Goal: Task Accomplishment & Management: Complete application form

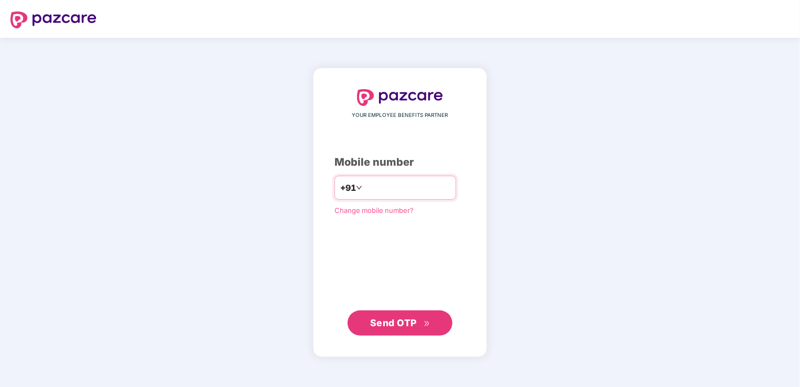
click at [379, 184] on input "number" at bounding box center [407, 187] width 86 height 17
type input "**********"
click at [412, 326] on span "Send OTP" at bounding box center [393, 322] width 47 height 11
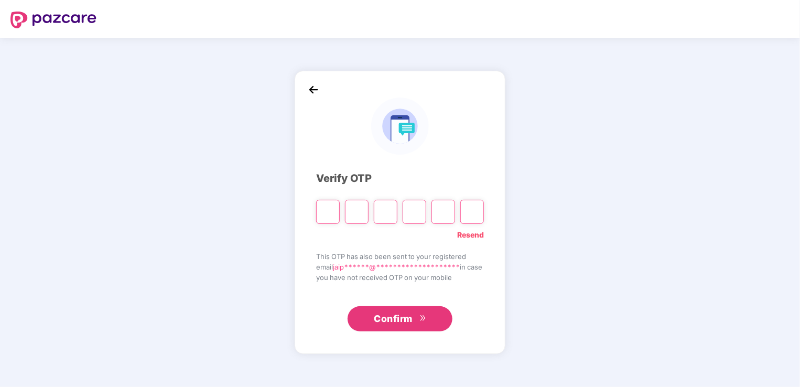
type input "*"
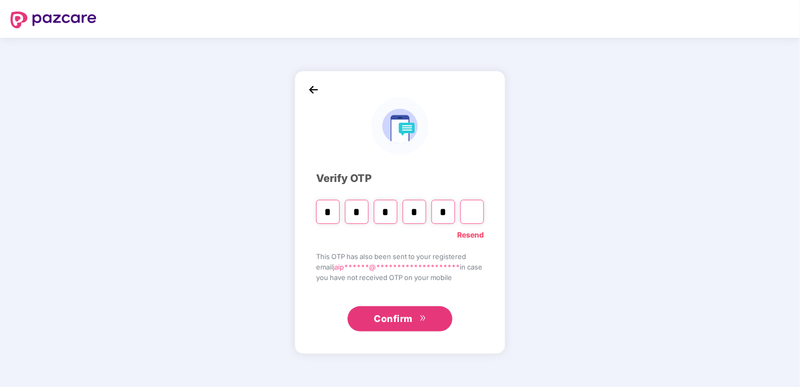
type input "*"
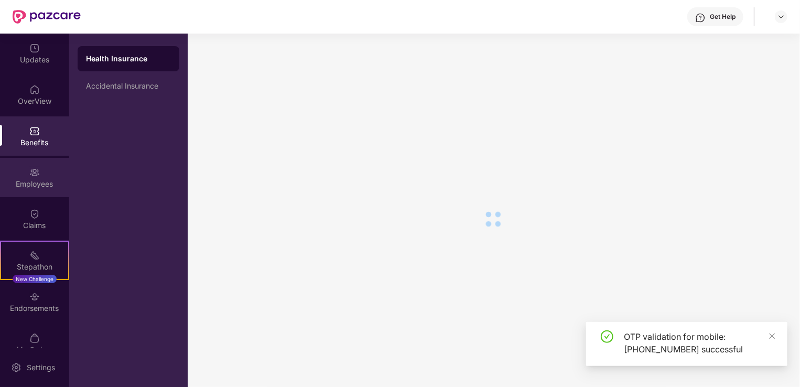
click at [27, 173] on div "Employees" at bounding box center [34, 177] width 69 height 39
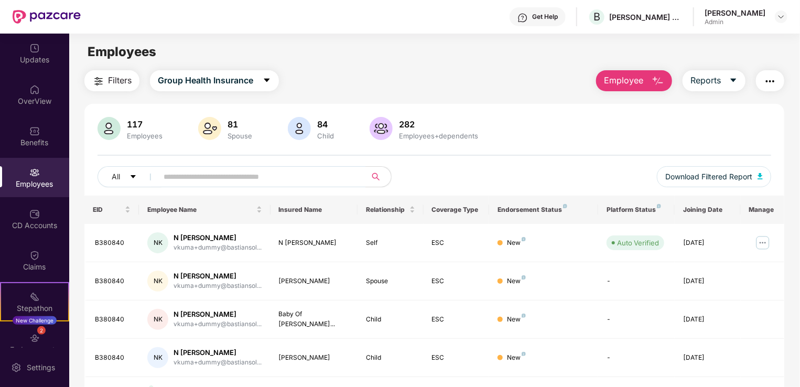
click at [652, 77] on img "button" at bounding box center [658, 81] width 13 height 13
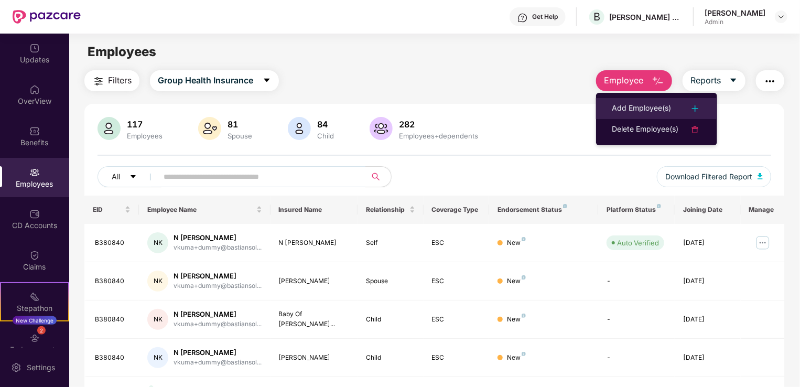
click at [644, 108] on div "Add Employee(s)" at bounding box center [641, 108] width 59 height 13
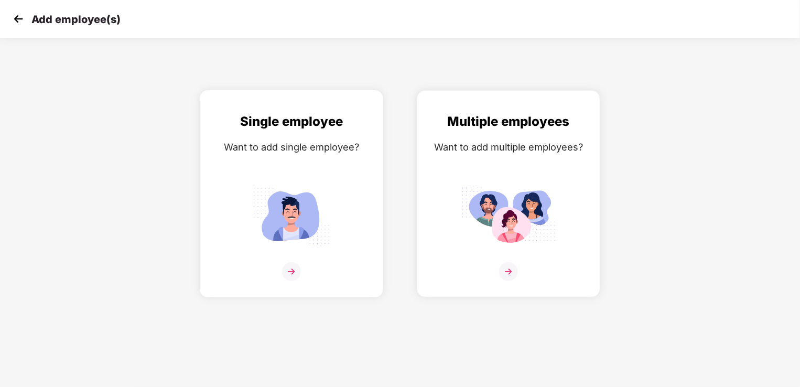
click at [288, 269] on img at bounding box center [291, 271] width 19 height 19
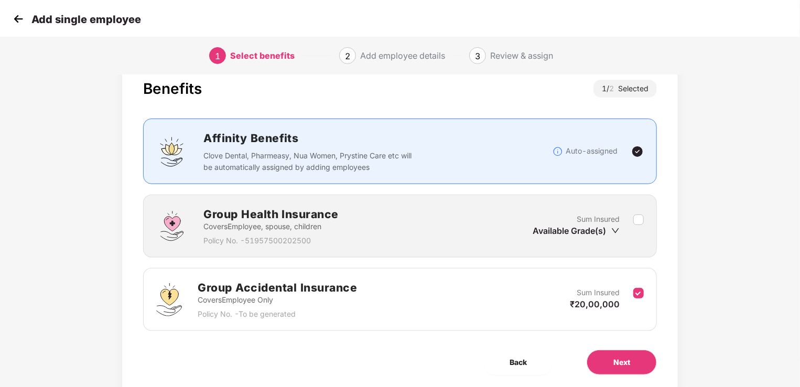
scroll to position [52, 0]
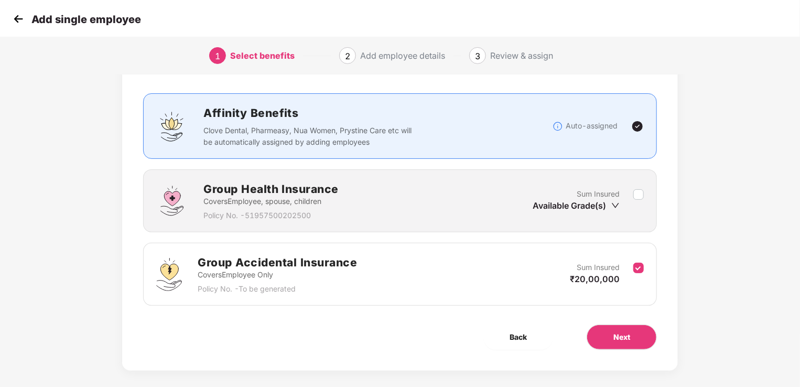
click at [615, 207] on icon "down" at bounding box center [615, 205] width 8 height 8
click at [615, 203] on icon "down" at bounding box center [615, 205] width 8 height 8
click at [613, 205] on icon "down" at bounding box center [615, 205] width 8 height 8
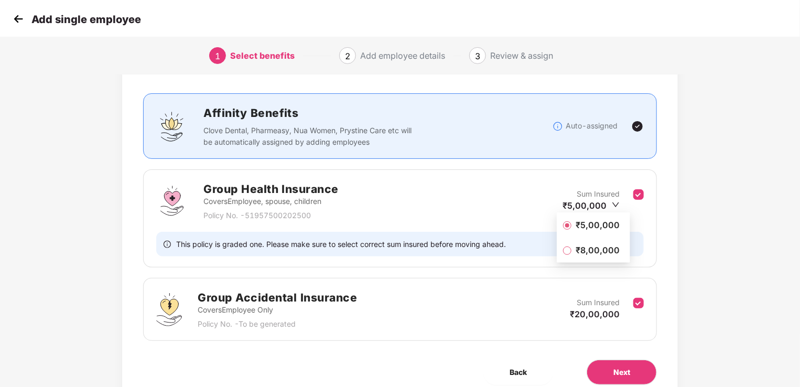
click at [577, 225] on span "₹5,00,000" at bounding box center [597, 225] width 52 height 12
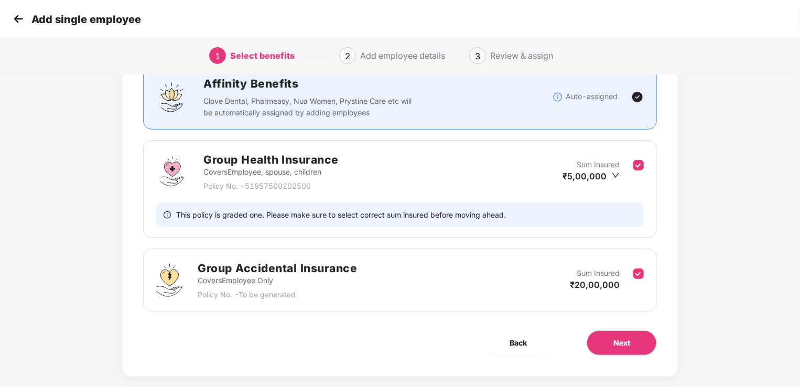
scroll to position [96, 0]
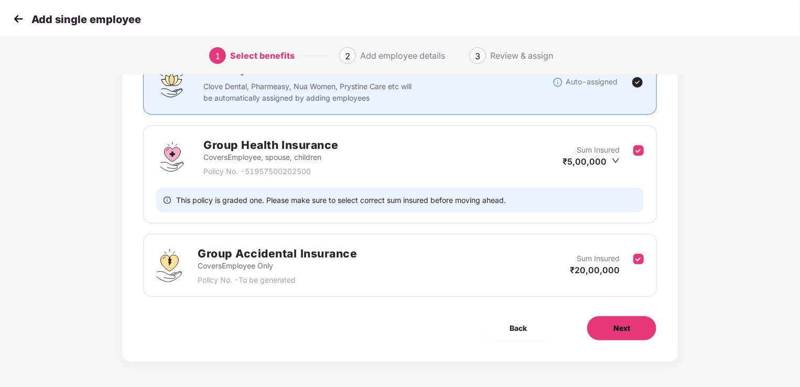
click at [620, 326] on span "Next" at bounding box center [621, 328] width 17 height 12
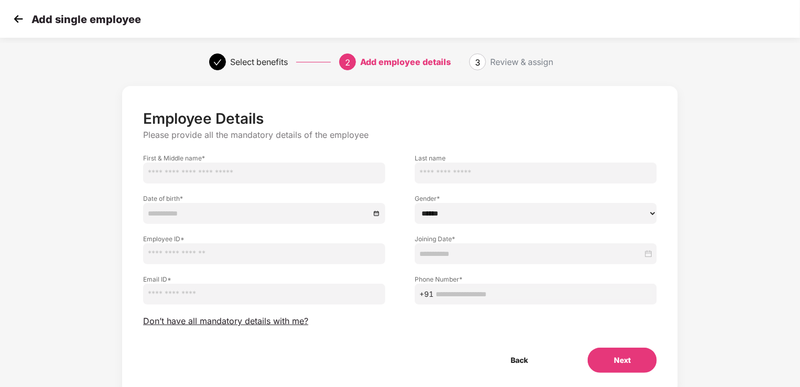
click at [275, 173] on input "text" at bounding box center [264, 172] width 242 height 21
click at [373, 214] on div at bounding box center [264, 214] width 233 height 12
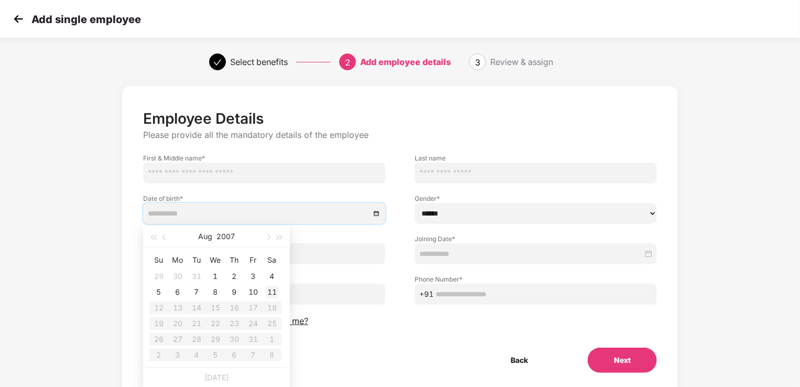
type input "**********"
click at [270, 289] on div "11" at bounding box center [272, 292] width 13 height 13
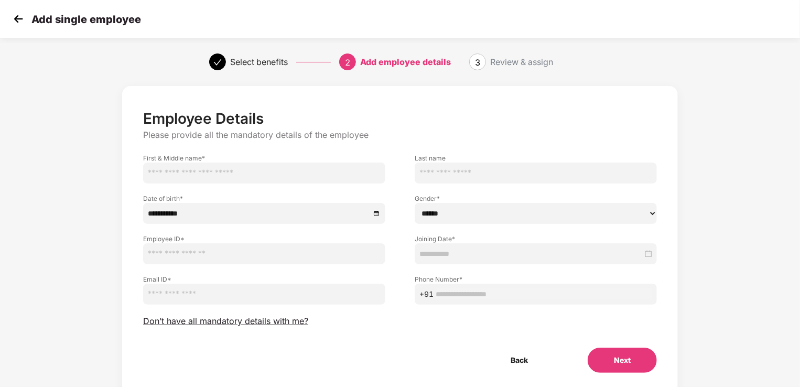
click at [264, 253] on input "text" at bounding box center [264, 253] width 242 height 21
